Goal: Task Accomplishment & Management: Use online tool/utility

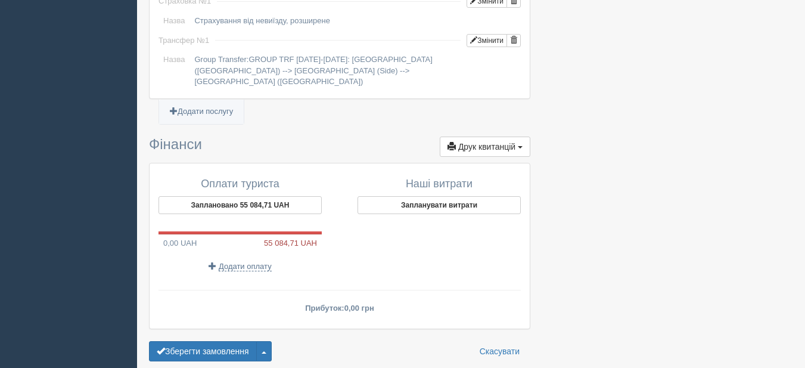
scroll to position [1073, 0]
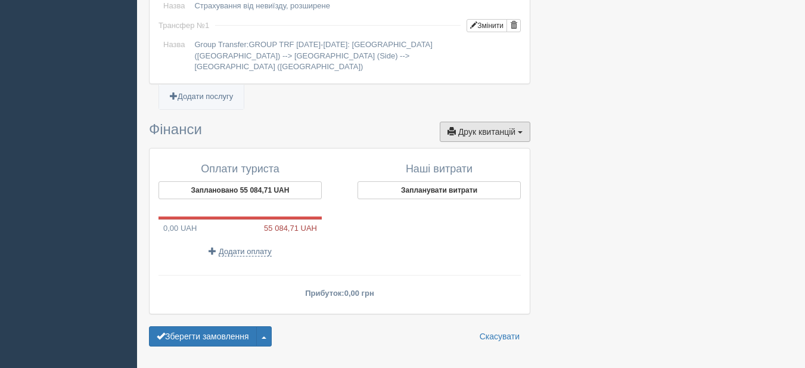
click at [489, 127] on span "Друк квитанцій" at bounding box center [486, 132] width 57 height 10
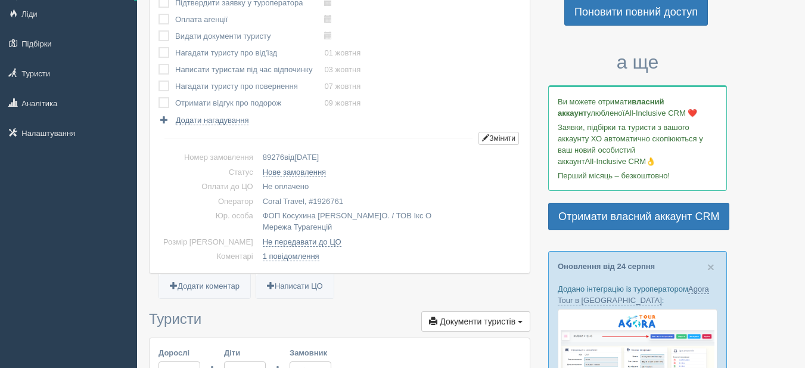
scroll to position [0, 0]
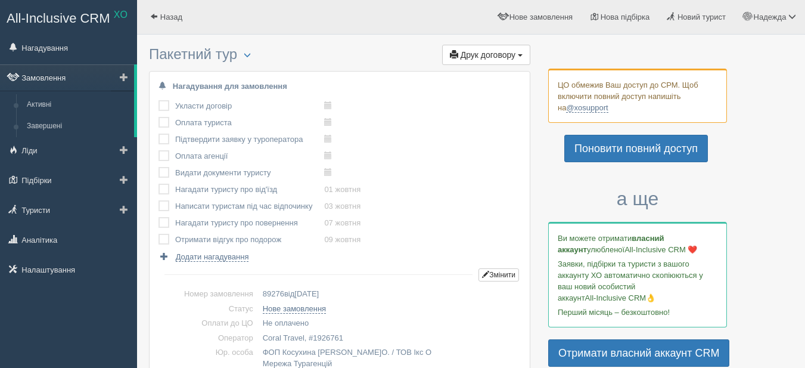
click at [66, 78] on link "Замовлення" at bounding box center [67, 77] width 134 height 26
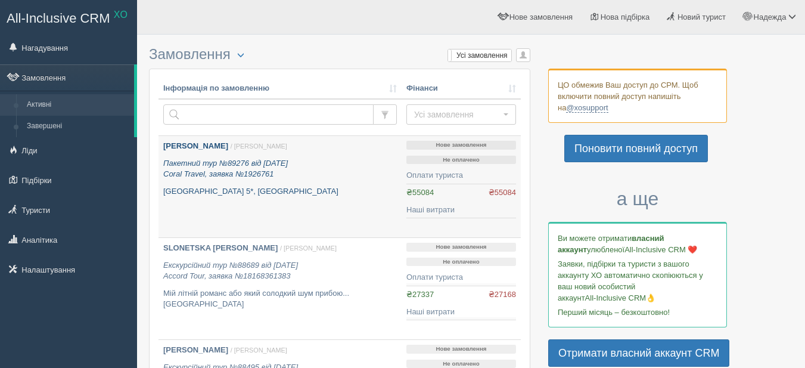
click at [184, 145] on b "DOLYNSKA [PERSON_NAME]" at bounding box center [195, 145] width 65 height 9
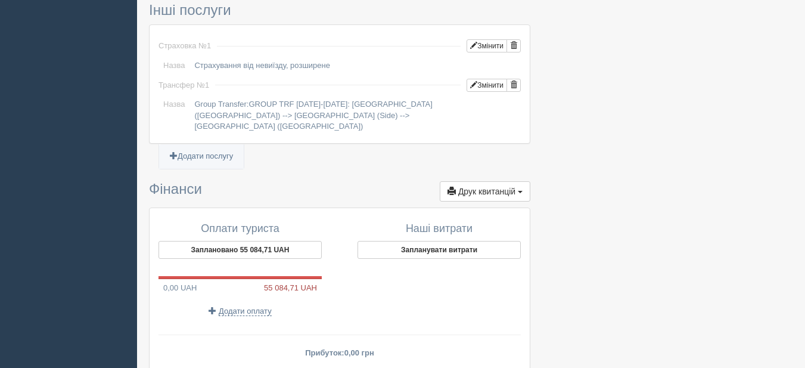
scroll to position [1073, 0]
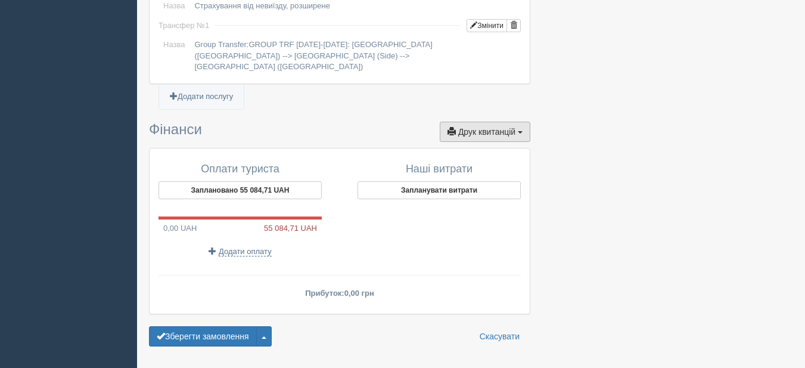
click at [482, 127] on span "Друк квитанцій" at bounding box center [486, 132] width 57 height 10
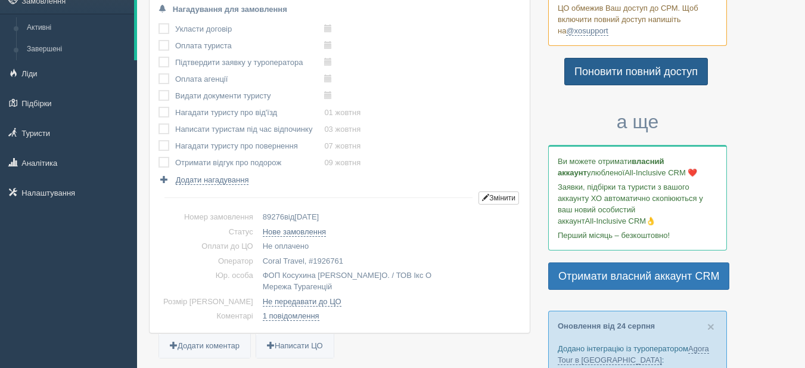
scroll to position [0, 0]
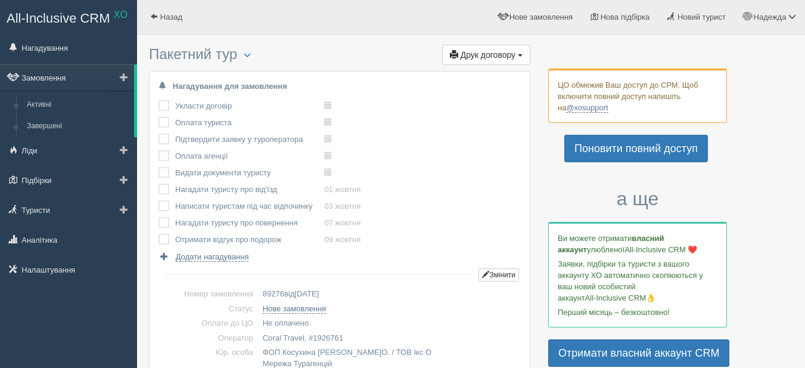
click at [35, 77] on link "Замовлення" at bounding box center [67, 77] width 134 height 26
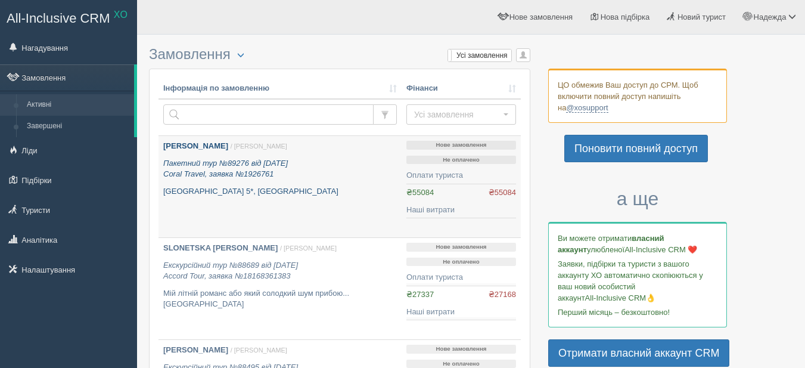
click at [221, 150] on b "DOLYNSKA [PERSON_NAME]" at bounding box center [195, 145] width 65 height 9
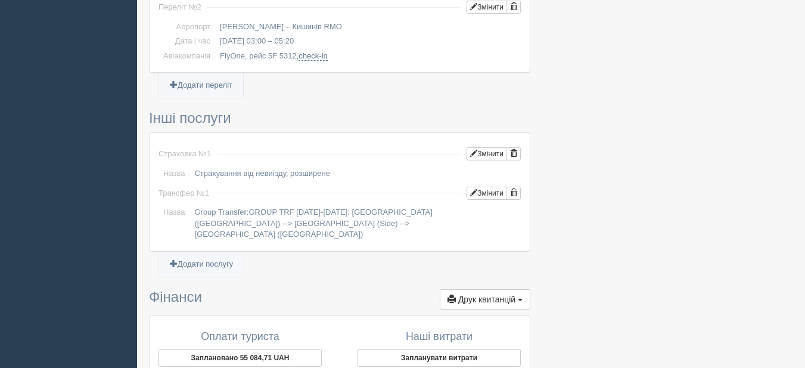
scroll to position [1090, 0]
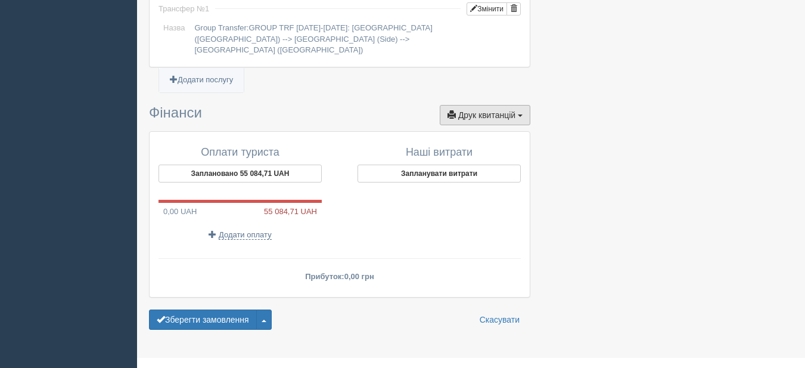
click at [478, 110] on span "Друк квитанцій" at bounding box center [486, 115] width 57 height 10
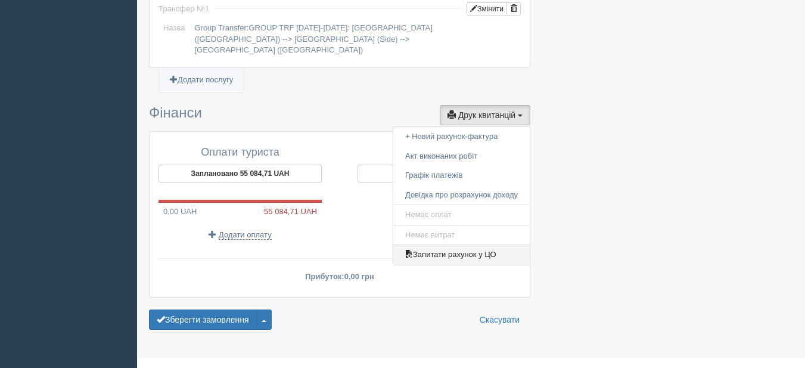
click at [470, 245] on link "Запитати рахунок у ЦО" at bounding box center [461, 255] width 137 height 20
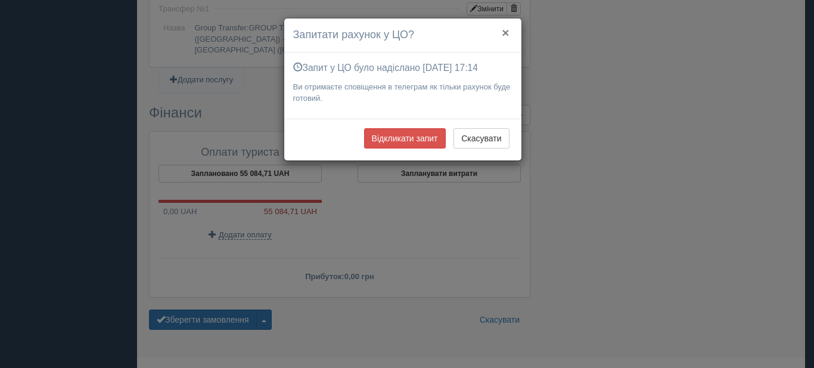
click at [504, 31] on button "×" at bounding box center [505, 32] width 7 height 13
